Goal: Task Accomplishment & Management: Complete application form

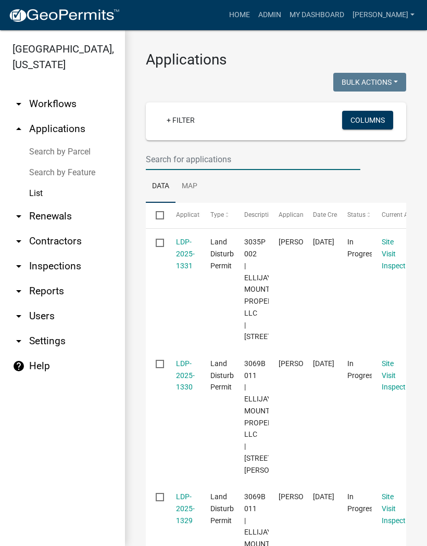
click at [212, 149] on input "text" at bounding box center [253, 159] width 214 height 21
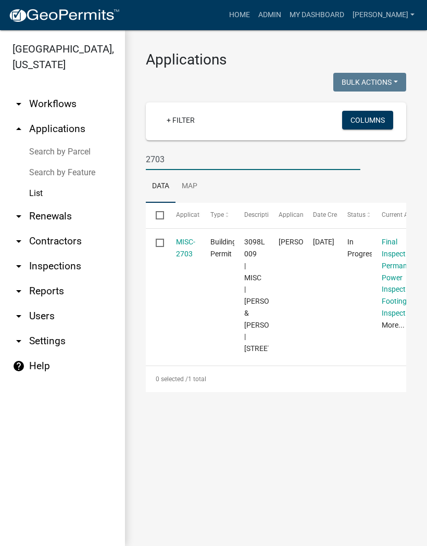
type input "2703"
click at [176, 253] on link "MISC-2703" at bounding box center [185, 248] width 19 height 20
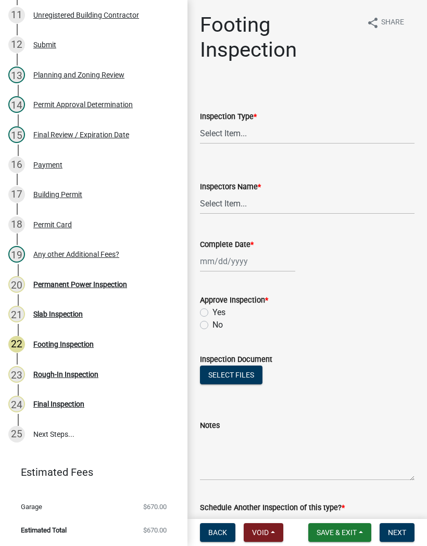
scroll to position [480, 0]
click at [118, 285] on div "Permanent Power Inspection" at bounding box center [80, 284] width 94 height 7
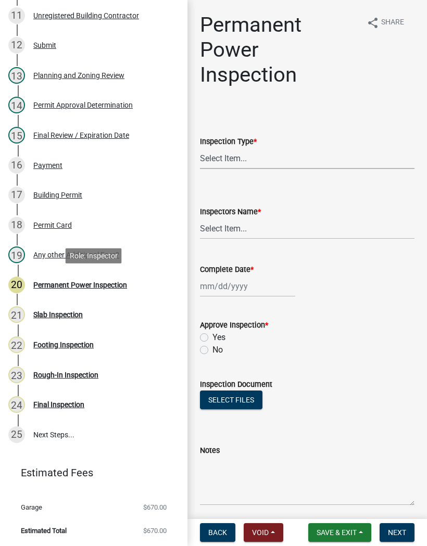
click at [245, 157] on select "Select Item... Permanent Power" at bounding box center [307, 158] width 214 height 21
select select "5c85f858-e2c6-4c2c-a92e-43b107da9ba1"
click at [225, 223] on select "Select Item... [PERSON_NAME] ([PERSON_NAME]) [PERSON_NAME] ([PERSON_NAME]) Engi…" at bounding box center [307, 228] width 214 height 21
click at [241, 227] on select "Select Item... [PERSON_NAME] ([PERSON_NAME]) [PERSON_NAME] ([PERSON_NAME]) Engi…" at bounding box center [307, 228] width 214 height 21
select select "8dfc8809-68b2-4bc3-a0d1-6f7e000e7487"
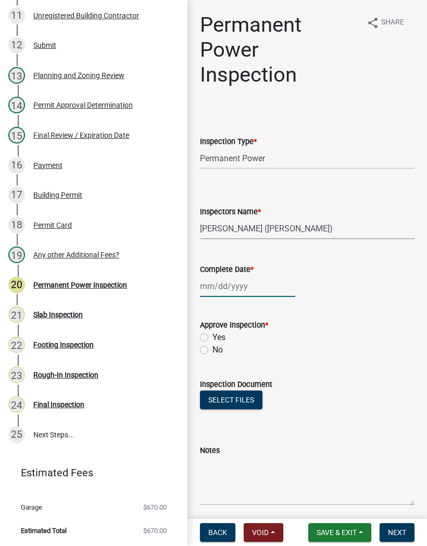
click at [236, 282] on div at bounding box center [247, 286] width 95 height 21
select select "9"
select select "2025"
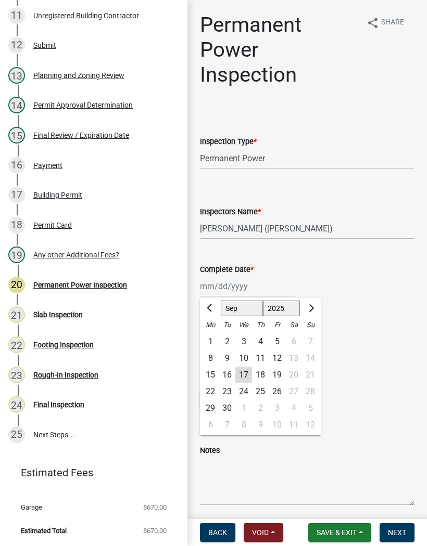
click at [242, 377] on div "17" at bounding box center [243, 375] width 17 height 17
type input "[DATE]"
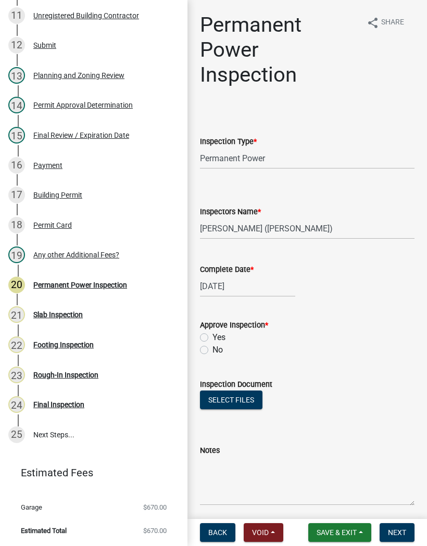
click at [212, 337] on label "Yes" at bounding box center [218, 337] width 13 height 12
click at [212, 337] on input "Yes" at bounding box center [215, 334] width 7 height 7
radio input "true"
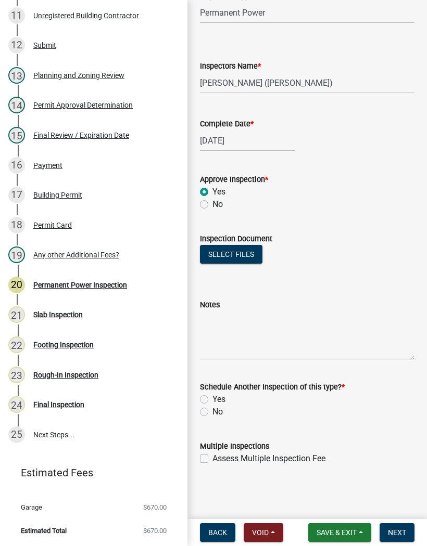
scroll to position [146, 0]
click at [212, 413] on label "No" at bounding box center [217, 412] width 10 height 12
click at [212, 413] on input "No" at bounding box center [215, 409] width 7 height 7
radio input "true"
click at [406, 531] on button "Next" at bounding box center [396, 532] width 35 height 19
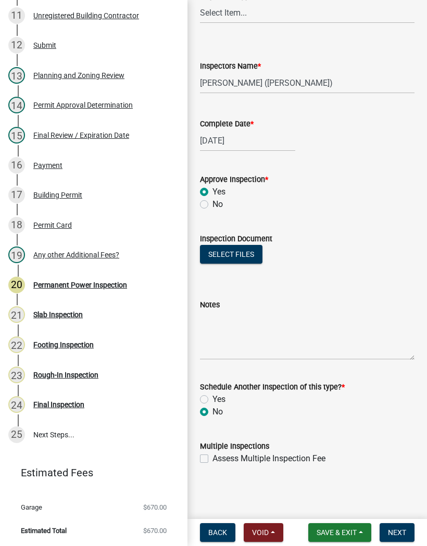
scroll to position [0, 0]
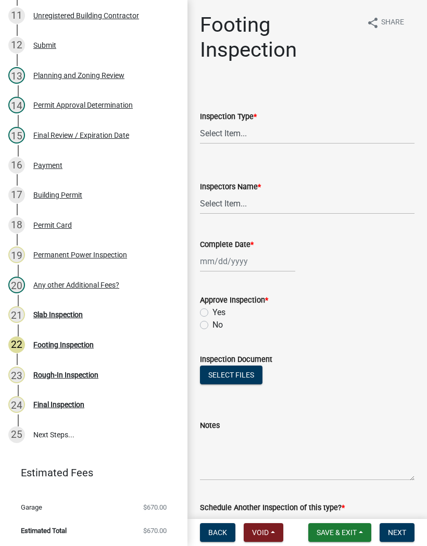
click at [348, 542] on button "Save & Exit" at bounding box center [339, 532] width 63 height 19
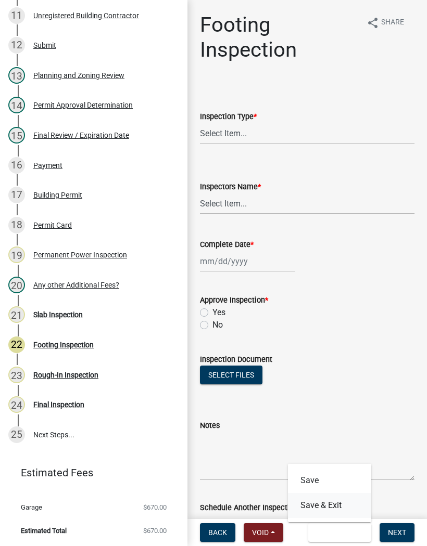
click at [342, 500] on button "Save & Exit" at bounding box center [329, 505] width 83 height 25
